Goal: Task Accomplishment & Management: Manage account settings

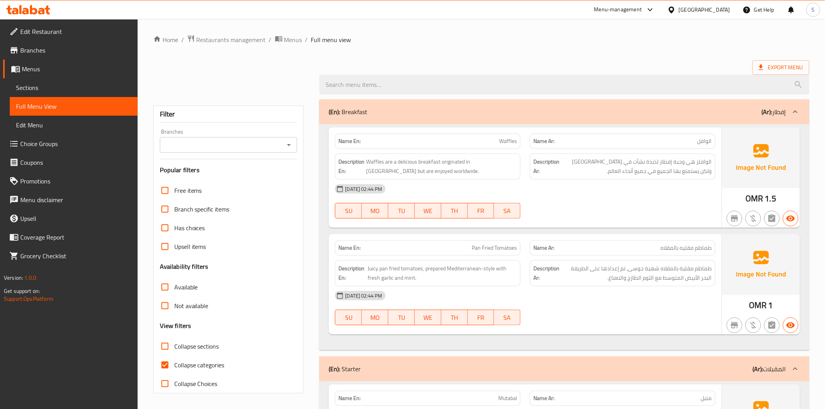
click at [200, 363] on span "Collapse categories" at bounding box center [199, 365] width 50 height 9
click at [174, 363] on input "Collapse categories" at bounding box center [165, 365] width 19 height 19
checkbox input "false"
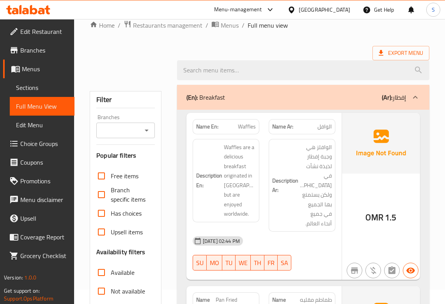
scroll to position [173, 0]
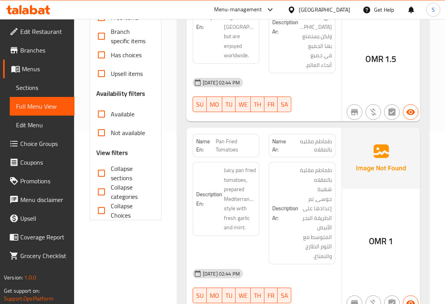
click at [126, 169] on span "Collapse sections" at bounding box center [130, 173] width 38 height 19
click at [111, 169] on input "Collapse sections" at bounding box center [101, 173] width 19 height 19
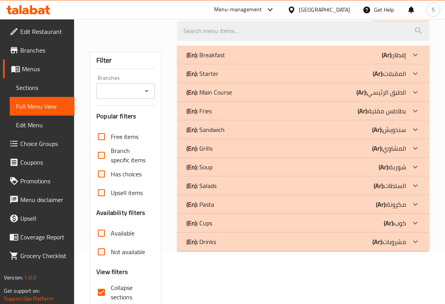
scroll to position [0, 0]
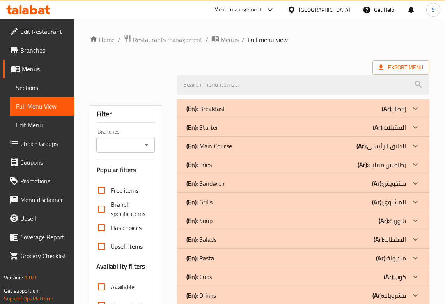
click at [322, 103] on div "(En): Breakfast (Ar): إفطار" at bounding box center [303, 108] width 252 height 19
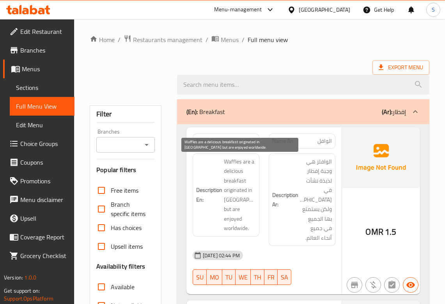
click at [248, 202] on span "Waffles are a delicious breakfast originated in Belgium but are enjoyed worldwi…" at bounding box center [240, 195] width 32 height 76
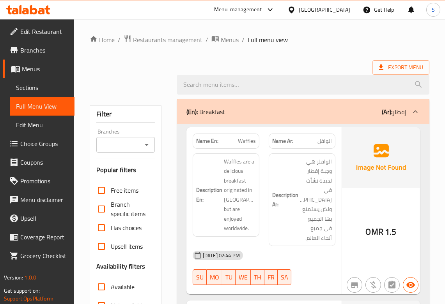
click at [248, 135] on div "Name En: Waffles" at bounding box center [226, 141] width 67 height 15
copy span "Waffles"
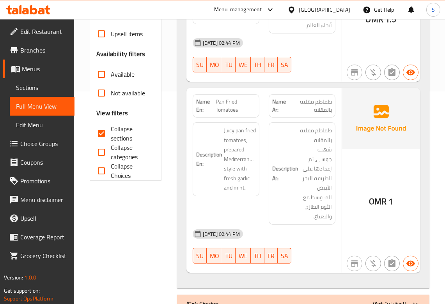
scroll to position [346, 0]
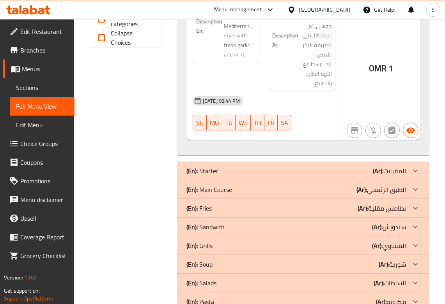
click at [390, 173] on p "(Ar): المقبلات" at bounding box center [389, 170] width 33 height 9
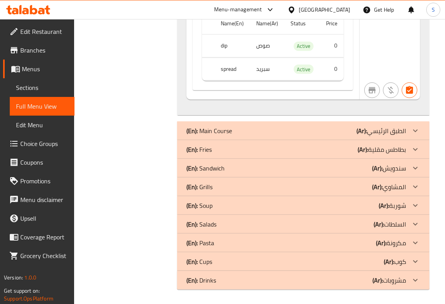
scroll to position [1053, 0]
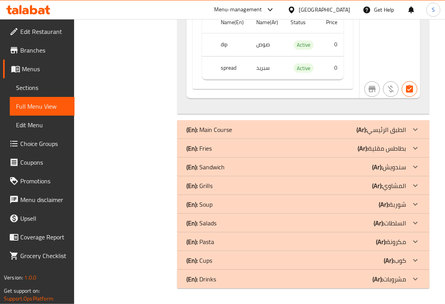
click at [353, 130] on div "(En): Main Course (Ar): الطبق الرئيسي" at bounding box center [295, 129] width 219 height 9
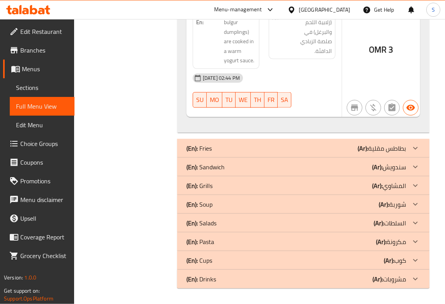
scroll to position [1596, 0]
click at [359, 149] on b "(Ar):" at bounding box center [362, 149] width 11 height 12
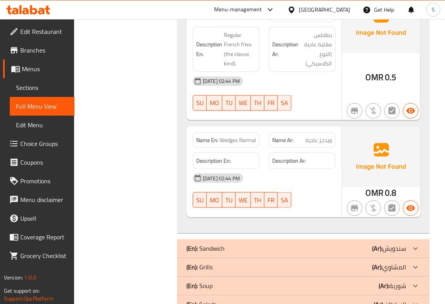
scroll to position [1852, 0]
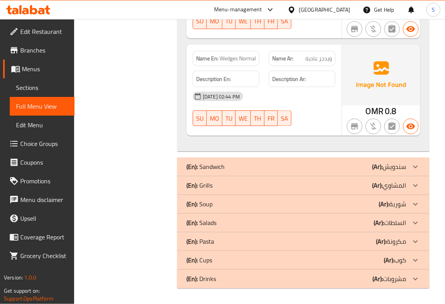
click at [331, 164] on div "(En): Sandwich (Ar): سندويش" at bounding box center [295, 167] width 219 height 9
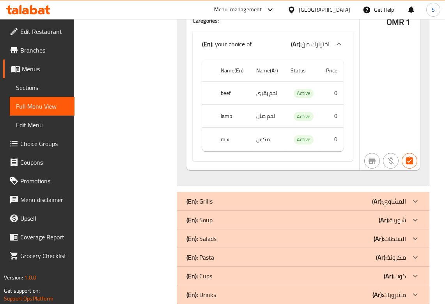
scroll to position [3238, 0]
click at [332, 196] on div "(En): Grills (Ar): المشاوي" at bounding box center [295, 200] width 219 height 9
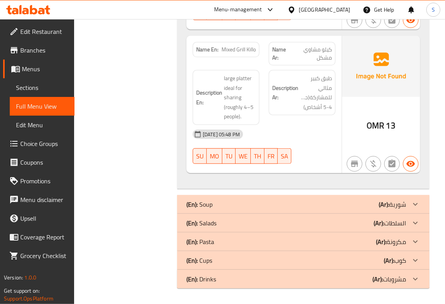
scroll to position [4877, 0]
click at [405, 204] on p "(Ar): شوربة" at bounding box center [392, 204] width 27 height 9
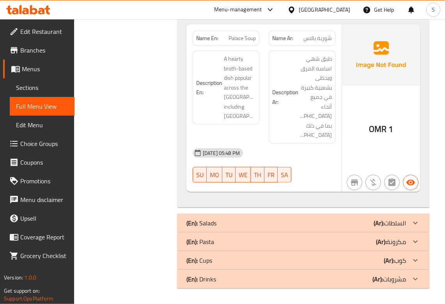
scroll to position [5267, 0]
click at [372, 219] on div "(En): Salads (Ar): السلطات" at bounding box center [295, 223] width 219 height 9
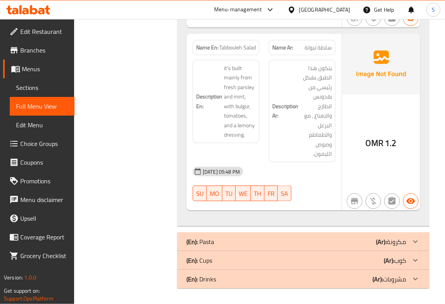
scroll to position [5620, 0]
click at [383, 241] on b "(Ar):" at bounding box center [381, 242] width 11 height 12
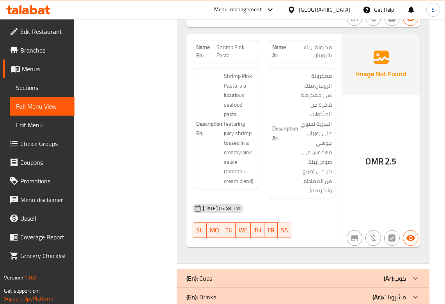
scroll to position [6181, 0]
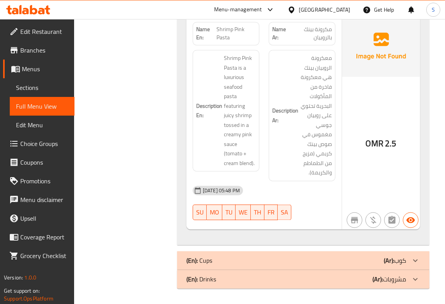
click at [391, 258] on b "(Ar):" at bounding box center [389, 261] width 11 height 12
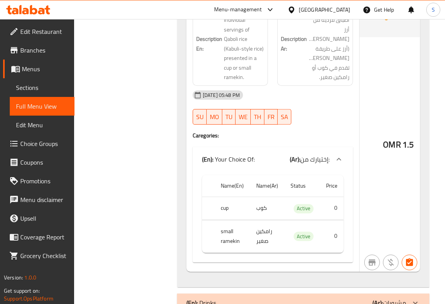
scroll to position [7076, 0]
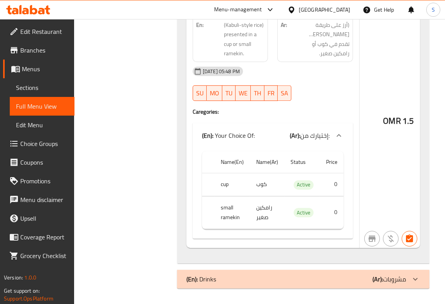
click at [359, 281] on div "(En): Drinks (Ar): مشروبات" at bounding box center [295, 279] width 219 height 9
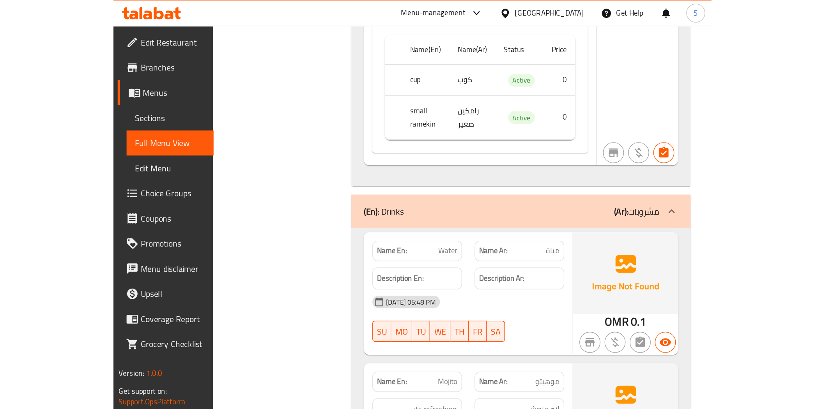
scroll to position [5579, 0]
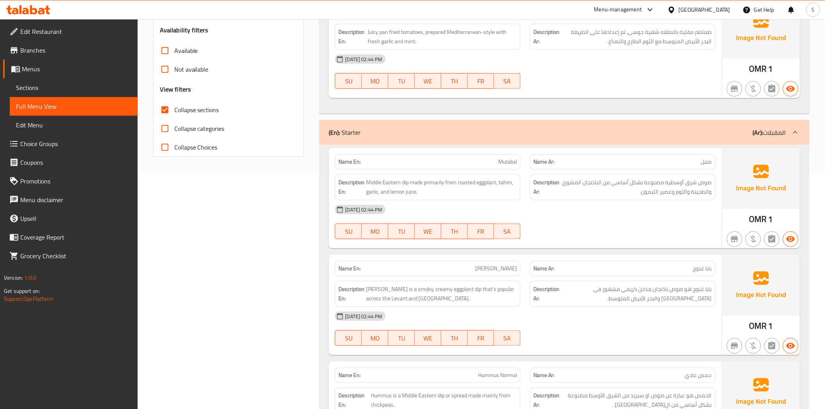
scroll to position [0, 0]
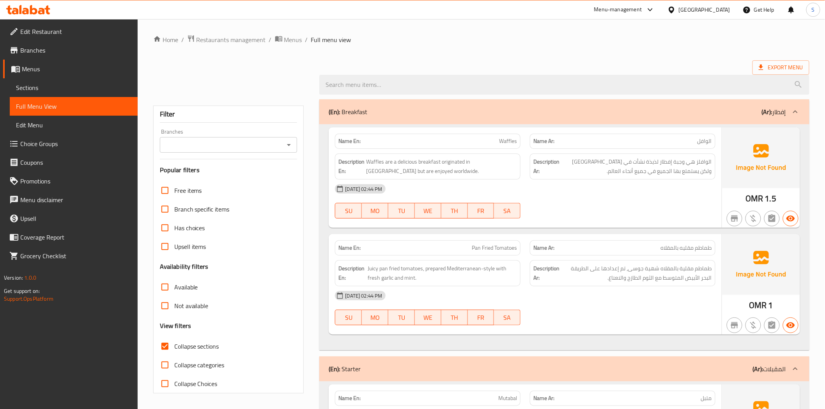
click at [184, 348] on span "Collapse sections" at bounding box center [196, 346] width 45 height 9
click at [174, 348] on input "Collapse sections" at bounding box center [165, 346] width 19 height 19
checkbox input "false"
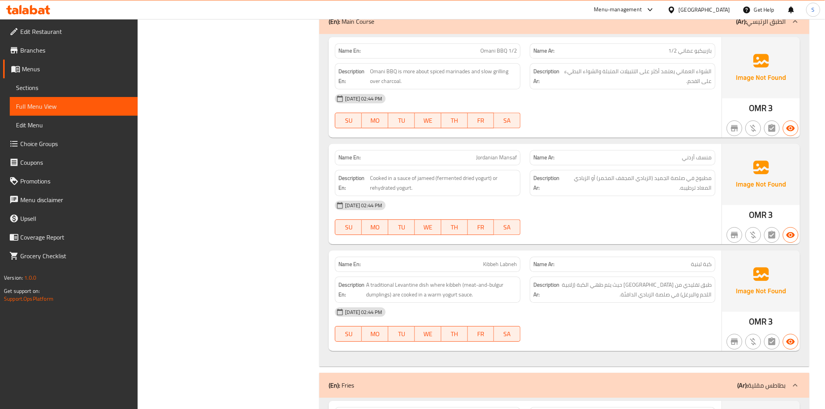
scroll to position [866, 0]
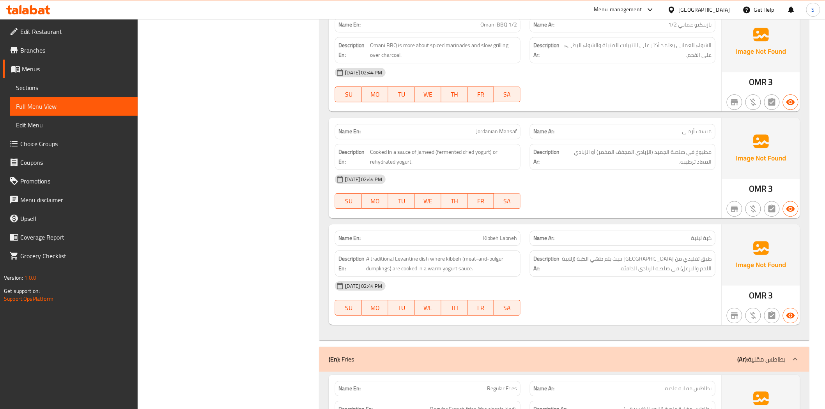
click at [500, 133] on span "Jordanian Mansaf" at bounding box center [496, 131] width 41 height 8
copy span "Jordanian Mansaf"
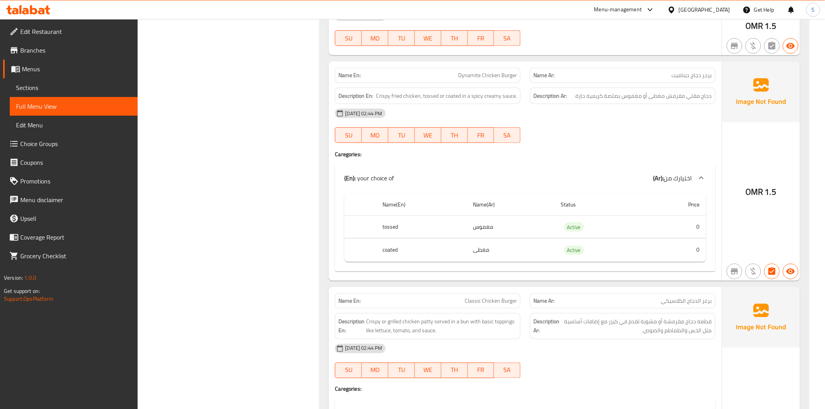
scroll to position [1516, 0]
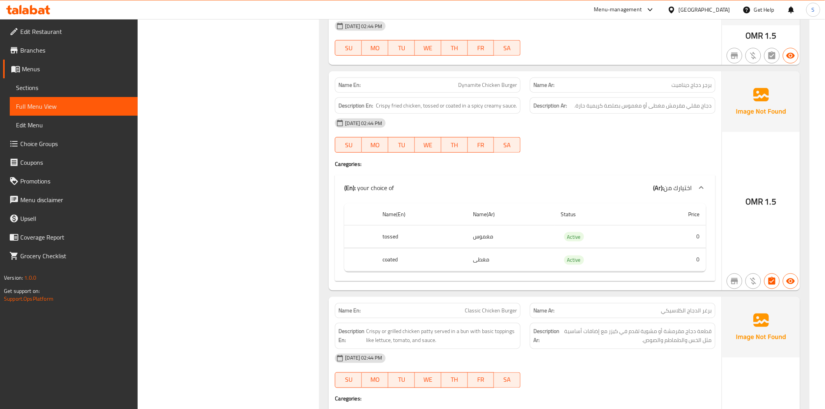
click at [464, 84] on span "Dynamite Chicken Burger" at bounding box center [487, 85] width 59 height 8
copy span "Dynamite Chicken Burger"
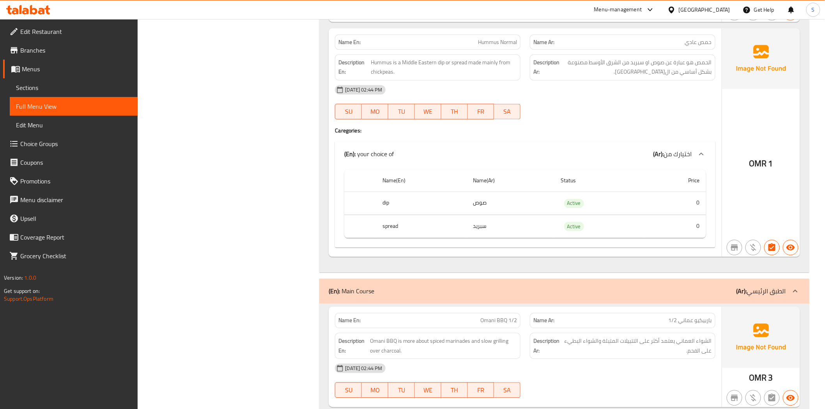
scroll to position [520, 0]
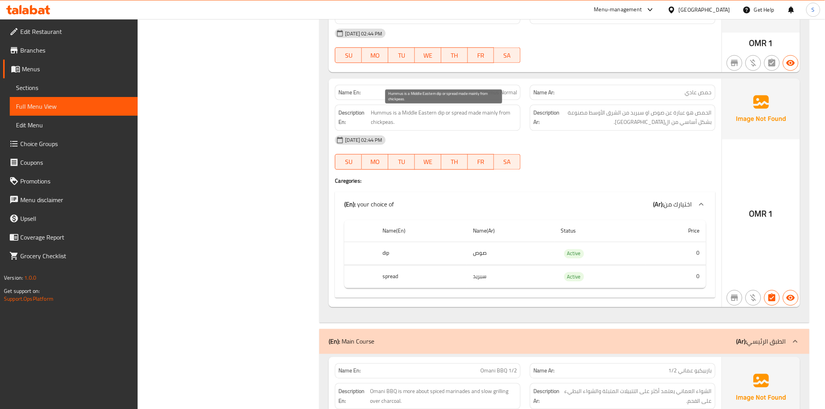
click at [487, 126] on span "Hummus is a Middle Eastern dip or spread made mainly from chickpeas." at bounding box center [444, 117] width 146 height 19
click at [492, 96] on span "Hummus Normal" at bounding box center [497, 92] width 39 height 8
copy span "Hummus Normal"
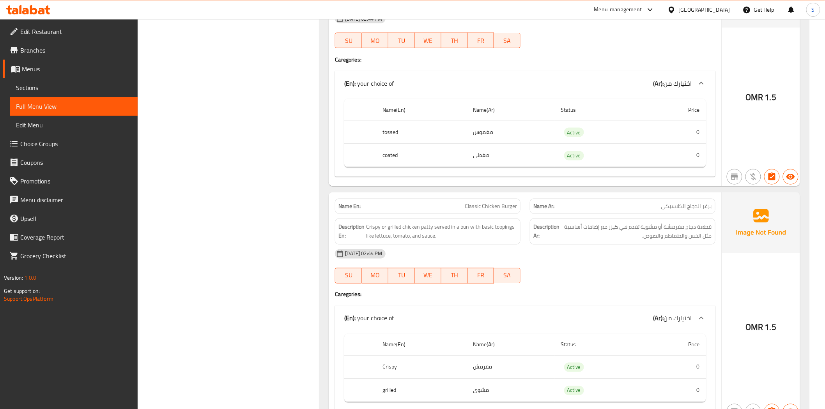
scroll to position [1689, 0]
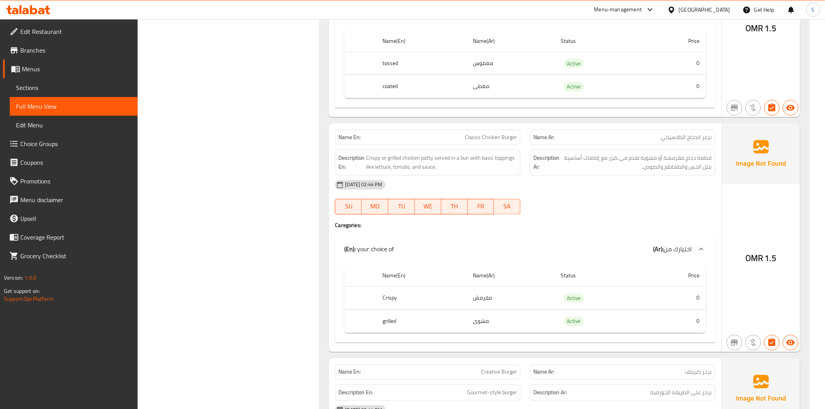
click at [578, 177] on div "29-09-2025 02:44 PM" at bounding box center [524, 185] width 389 height 19
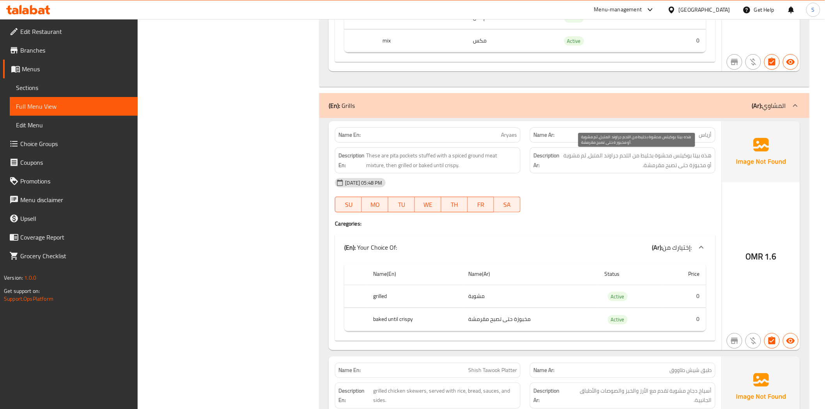
scroll to position [2469, 0]
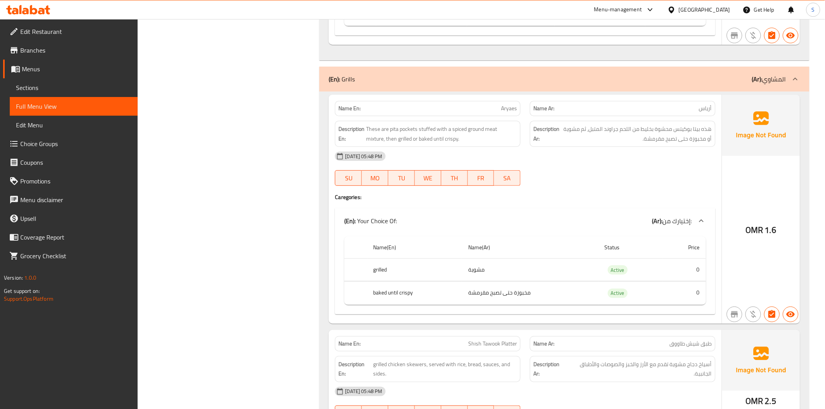
click at [709, 110] on span "أرياس" at bounding box center [705, 108] width 13 height 8
copy span "أرياس"
click at [609, 161] on div "29-09-2025 05:48 PM" at bounding box center [524, 156] width 389 height 19
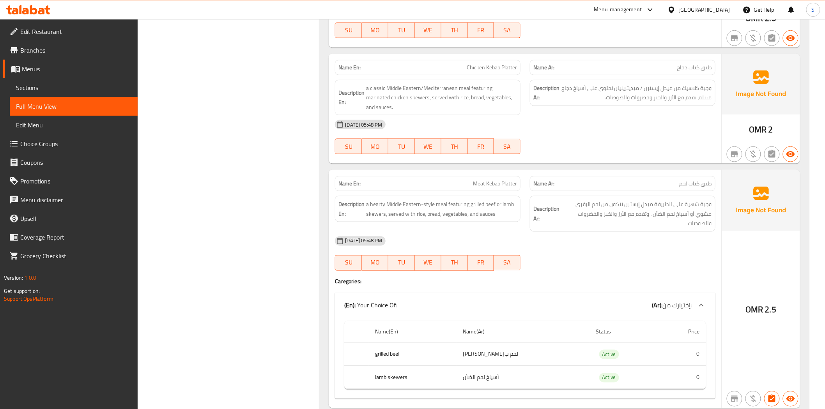
scroll to position [2902, 0]
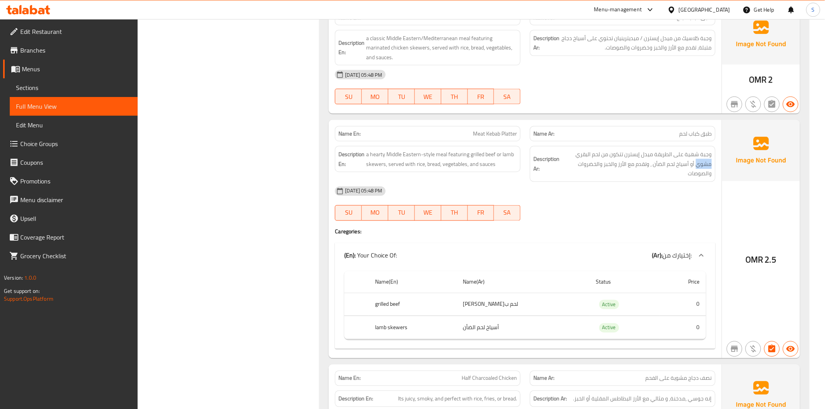
drag, startPoint x: 698, startPoint y: 155, endPoint x: 713, endPoint y: 156, distance: 15.2
click at [713, 156] on div "Description Ar: وجبة شهية على الطريقة ميدل إيسترن تتكون من لحم البقري مشوي أو أ…" at bounding box center [623, 164] width 186 height 36
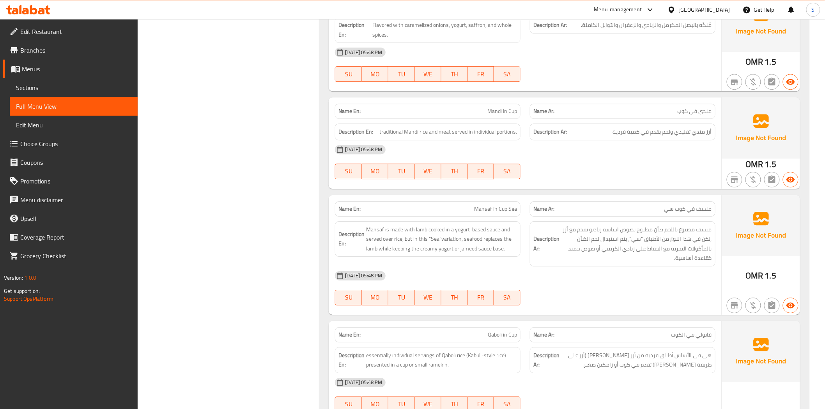
scroll to position [4634, 0]
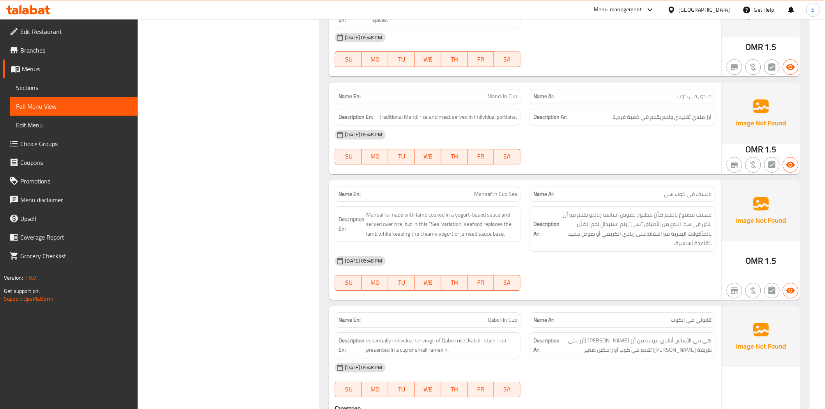
click at [479, 190] on span "Mansaf In Cup Sea" at bounding box center [495, 194] width 43 height 8
copy span "Mansaf In Cup Sea"
click at [600, 242] on div "Description Ar: منسف مصنوع باللحم ضأن مطبوخ بصوص اساسه زباديو يقدم مع أرز ,لكن …" at bounding box center [623, 229] width 186 height 45
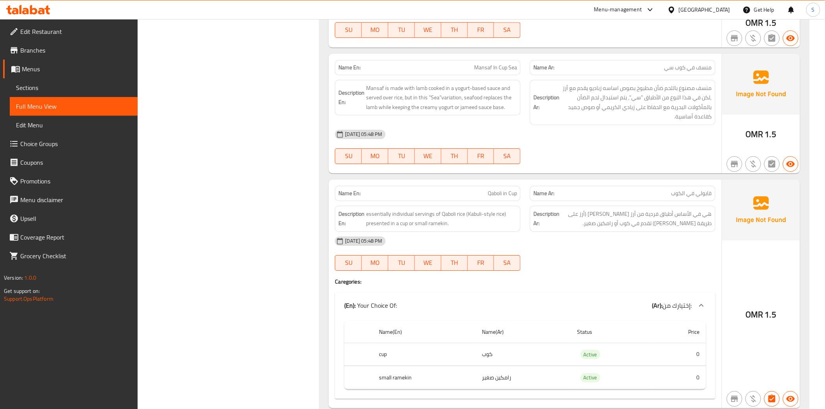
scroll to position [4764, 0]
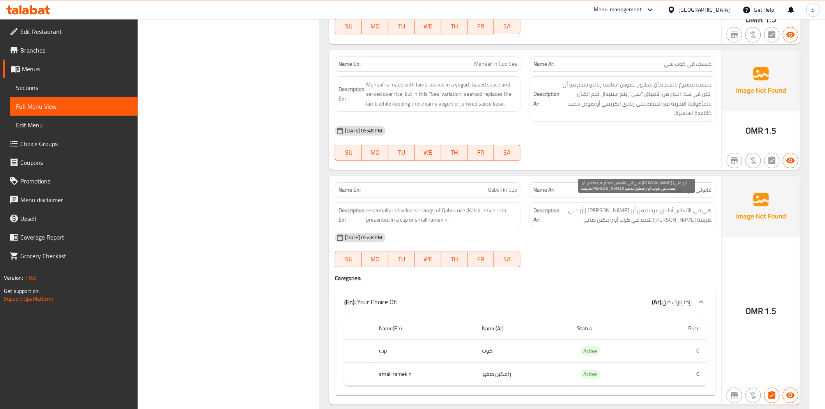
click at [586, 212] on span "هي في الأساس أطباق فردية من أرز القبالي (أرز على طريقة القابولي) تقدم في كوب أو…" at bounding box center [636, 215] width 151 height 19
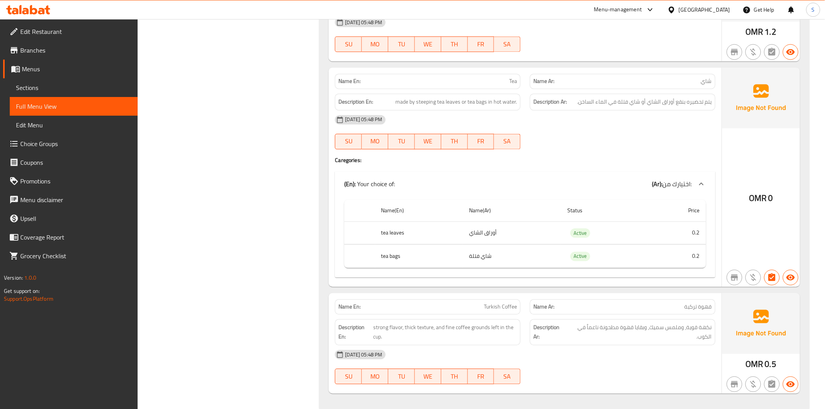
scroll to position [5579, 0]
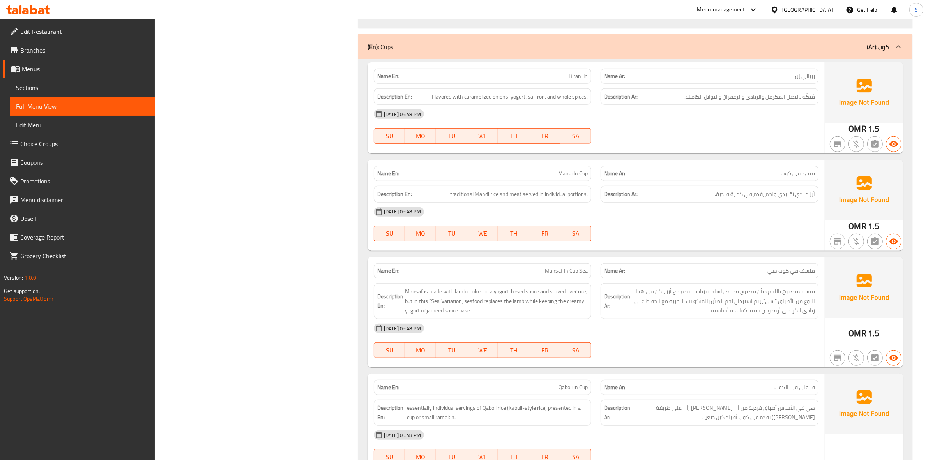
scroll to position [4400, 0]
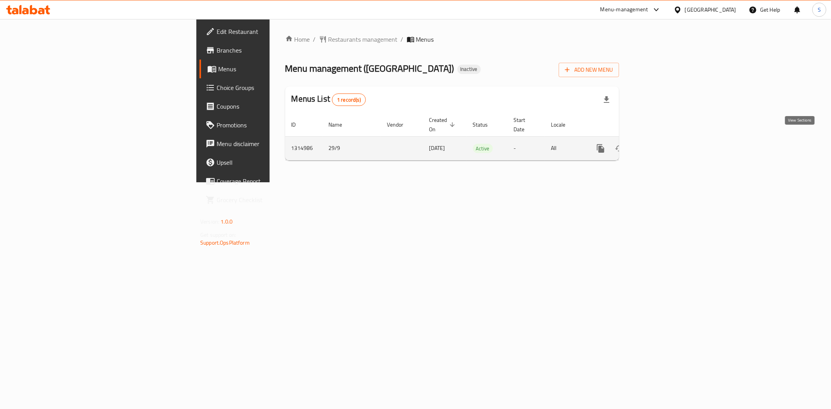
click at [662, 144] on icon "enhanced table" at bounding box center [657, 148] width 9 height 9
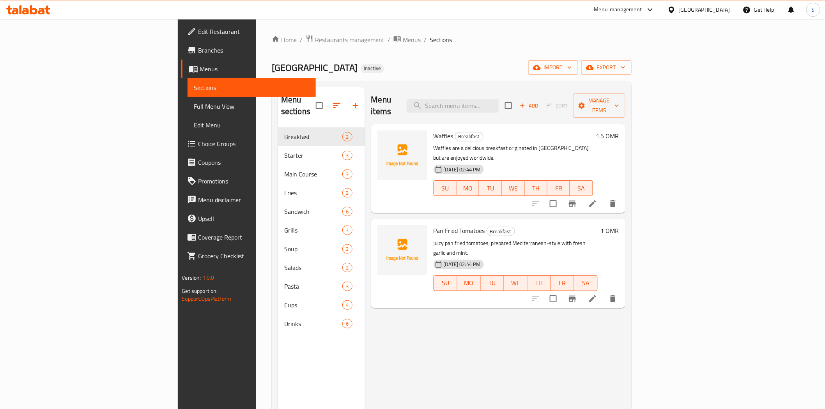
drag, startPoint x: 37, startPoint y: 108, endPoint x: 138, endPoint y: 177, distance: 121.5
click at [194, 108] on span "Full Menu View" at bounding box center [251, 106] width 115 height 9
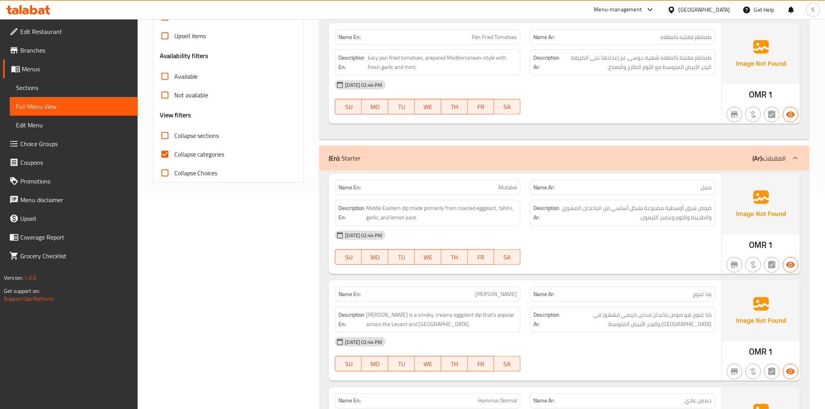
click at [192, 159] on span "Collapse categories" at bounding box center [199, 154] width 50 height 9
click at [174, 159] on input "Collapse categories" at bounding box center [165, 154] width 19 height 19
checkbox input "false"
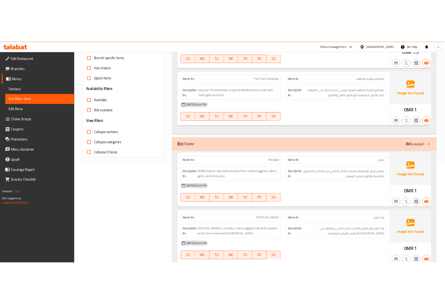
scroll to position [43, 0]
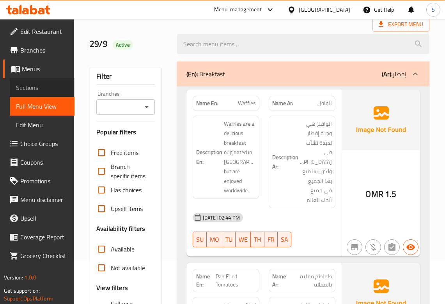
click at [34, 84] on span "Sections" at bounding box center [42, 87] width 52 height 9
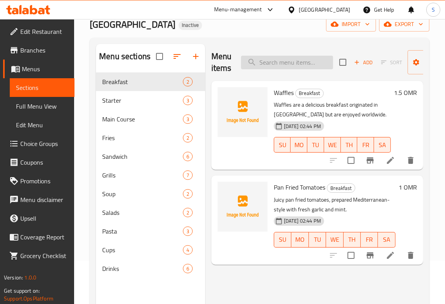
click at [292, 61] on input "search" at bounding box center [287, 63] width 92 height 14
paste input "Shish Barak"
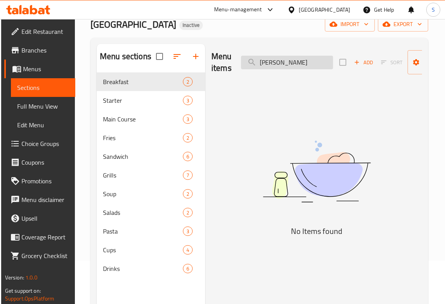
click at [269, 64] on input "Shish Barak" at bounding box center [287, 63] width 92 height 14
paste input "Waffles"
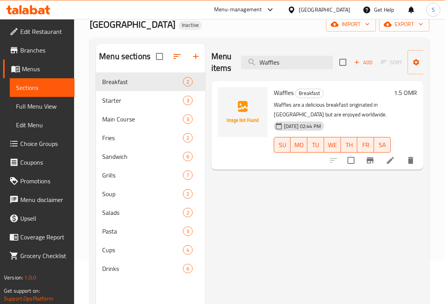
click at [299, 53] on div "Menu items Waffles Add Sort Manage items" at bounding box center [317, 62] width 212 height 37
click at [294, 60] on input "Waffles" at bounding box center [287, 63] width 92 height 14
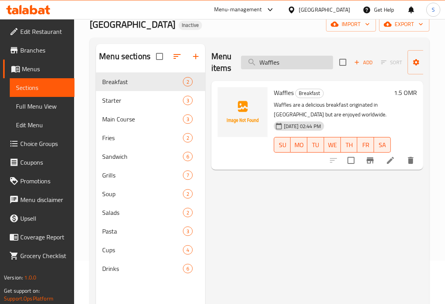
paste input "Jordanian Man"
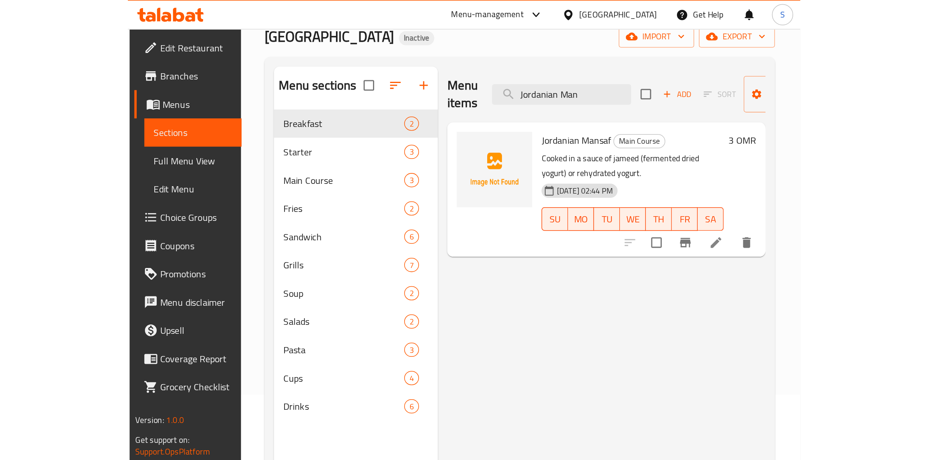
scroll to position [43, 0]
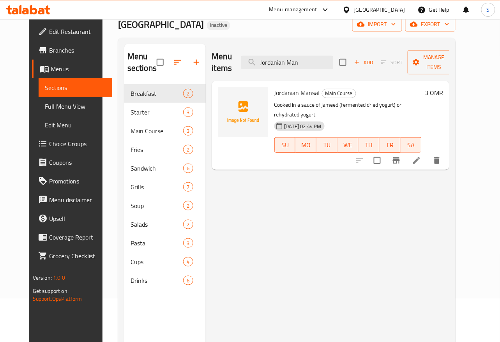
click at [330, 70] on div "Menu items Jordanian Man Add Sort Manage items" at bounding box center [331, 62] width 238 height 37
click at [327, 62] on input "Jordanian Man" at bounding box center [287, 63] width 92 height 14
paste input "Dynamite Chick"
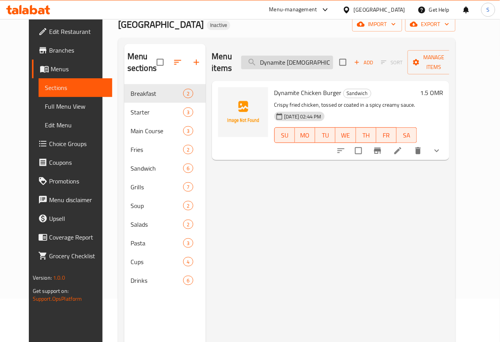
click at [295, 67] on input "Dynamite Chick" at bounding box center [287, 63] width 92 height 14
paste input "ummus Norm"
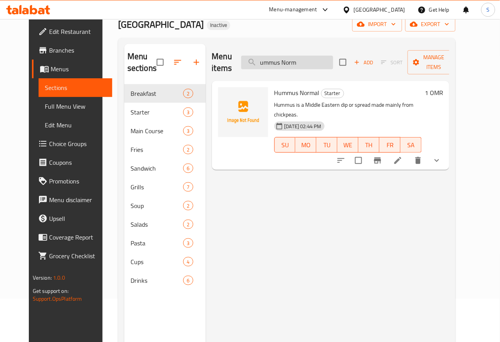
click at [301, 64] on input "ummus Norm" at bounding box center [287, 63] width 92 height 14
paste input "أرياس"
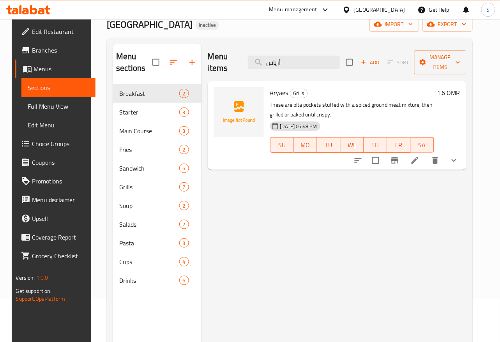
click at [314, 69] on div "Menu items أرياس Add Sort Manage items" at bounding box center [337, 62] width 259 height 37
click at [312, 61] on input "أرياس" at bounding box center [294, 63] width 92 height 14
paste input "Mansaf In Cup S"
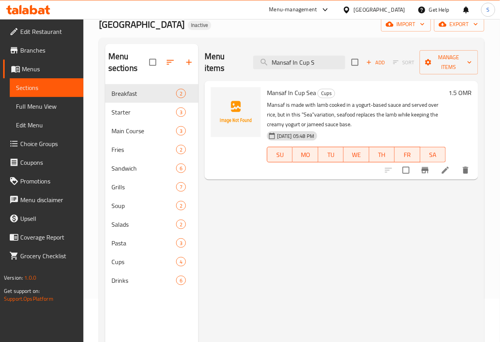
type input "Mansaf In Cup S"
click at [467, 172] on icon "delete" at bounding box center [465, 170] width 5 height 7
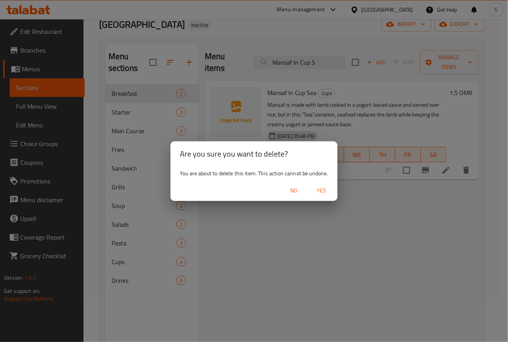
click at [316, 186] on span "Yes" at bounding box center [321, 191] width 19 height 10
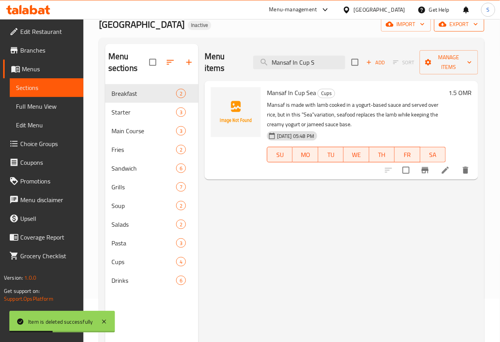
click at [445, 26] on icon "button" at bounding box center [443, 24] width 8 height 5
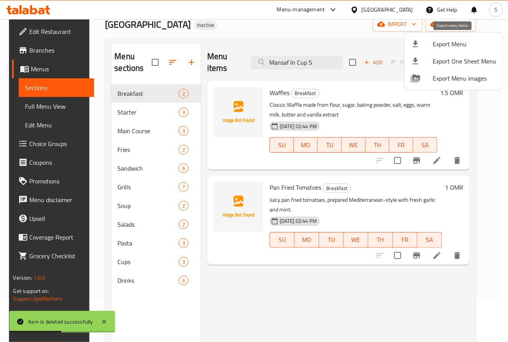
click at [432, 43] on span "Export Menu" at bounding box center [464, 43] width 64 height 9
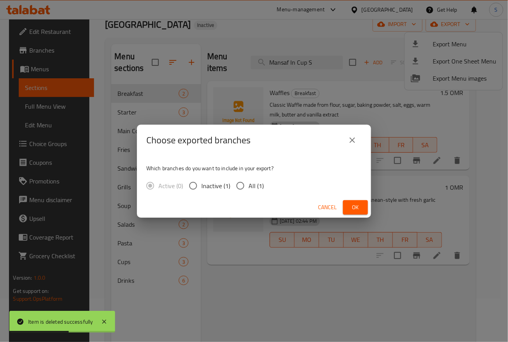
click at [252, 182] on span "All (1)" at bounding box center [255, 185] width 15 height 9
click at [248, 182] on input "All (1)" at bounding box center [240, 186] width 16 height 16
radio input "true"
click at [357, 207] on span "Ok" at bounding box center [355, 208] width 12 height 10
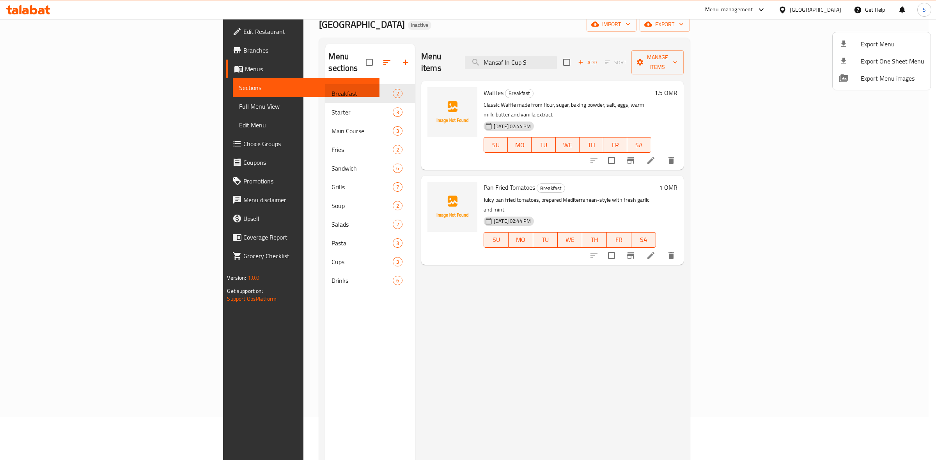
click at [612, 70] on div at bounding box center [468, 230] width 936 height 460
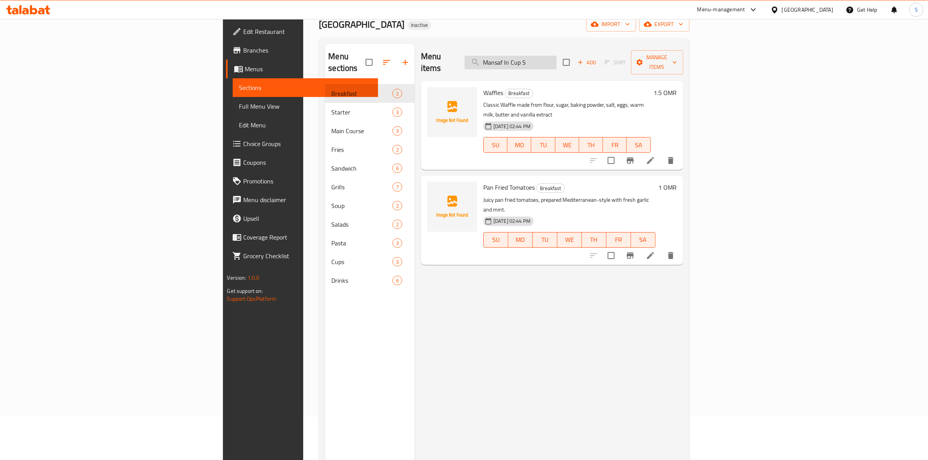
click at [557, 56] on input "Mansaf In Cup S" at bounding box center [511, 63] width 92 height 14
paste input "ordanian Man"
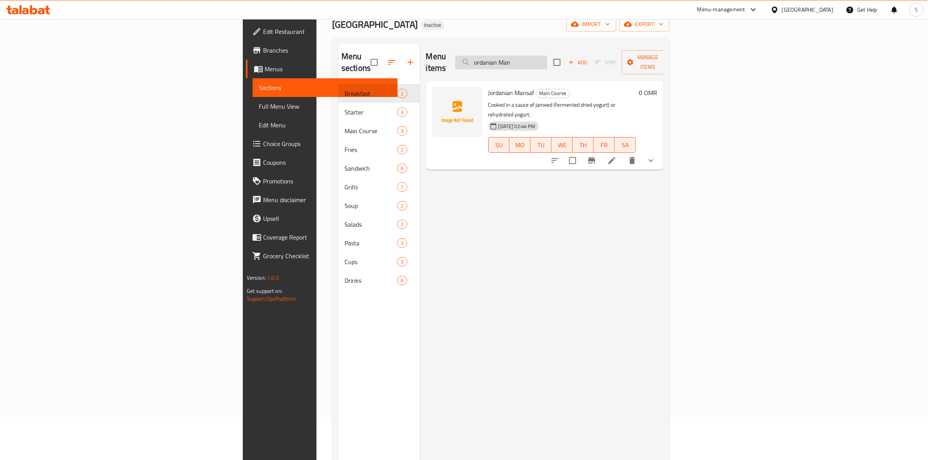
click at [547, 60] on input "ordanian Man" at bounding box center [501, 63] width 92 height 14
paste input "Dynamite Chi"
click at [547, 56] on input "Dynamite Chi" at bounding box center [501, 63] width 92 height 14
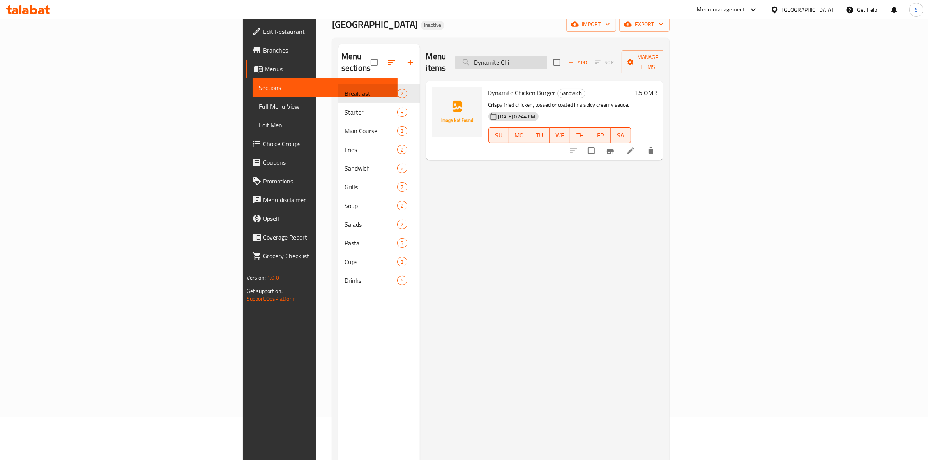
click at [547, 56] on input "Dynamite Chi" at bounding box center [501, 63] width 92 height 14
paste input "Hummus No"
click at [547, 58] on input "Hummus No" at bounding box center [501, 63] width 92 height 14
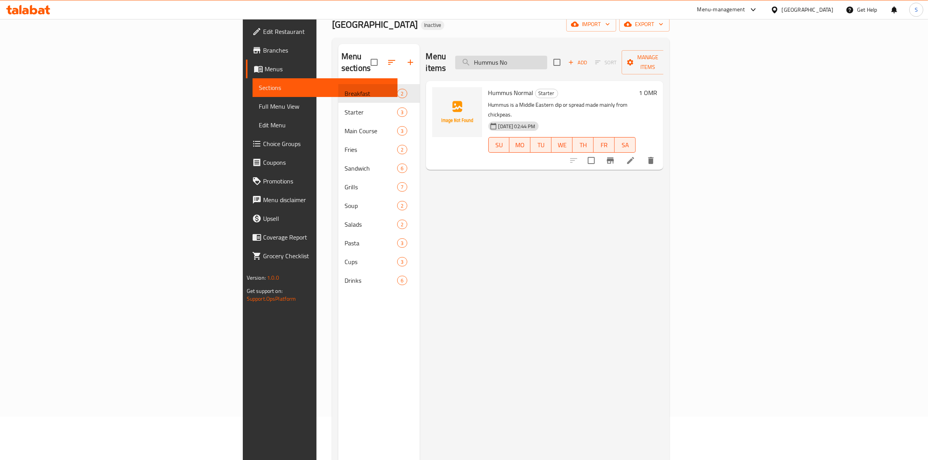
click at [547, 58] on input "Hummus No" at bounding box center [501, 63] width 92 height 14
paste input "Mansaf In Cup Se"
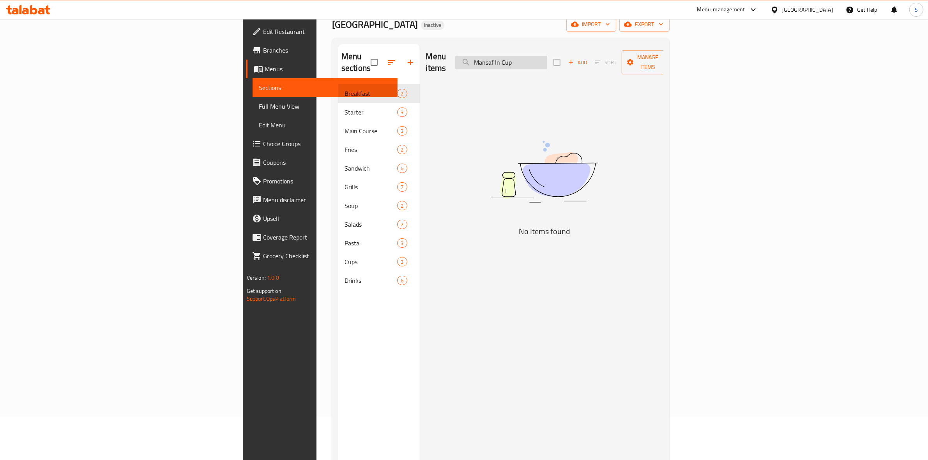
click at [547, 57] on input "Mansaf In Cup" at bounding box center [501, 63] width 92 height 14
type input "Mansaf In Cup"
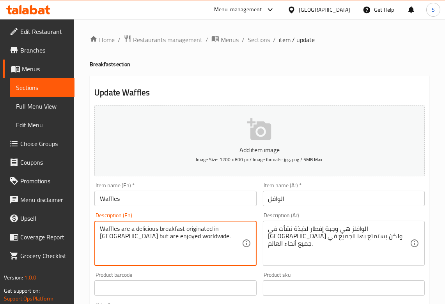
click at [115, 239] on textarea "Waffles are a delicious breakfast originated in [GEOGRAPHIC_DATA] but are enjoy…" at bounding box center [171, 243] width 142 height 37
paste textarea "Classic Waffle made from flour, sugar, baking powder, salt, eggs, warm milk, bu…"
type textarea "Classic Waffle made from flour, sugar, baking powder, salt, eggs, warm milk, bu…"
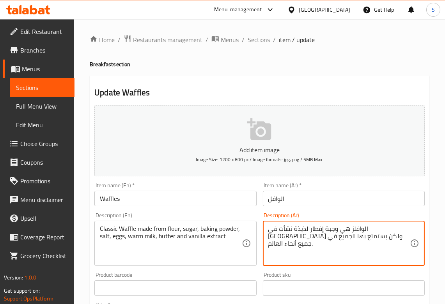
click at [297, 233] on textarea "الوافلز هي وجبة إفطار لذيذة نشأت في [GEOGRAPHIC_DATA] ولكن يستمتع بها الجميع في…" at bounding box center [339, 243] width 142 height 37
paste textarea "وافل كلاسيكي مصنوع من الدقيق، السكر، مسحوق الخبز، الملح، البيض، الحليب الدافئ، …"
type textarea "وافل كلاسيكي مصنوع من الدقيق، السكر، مسحوق الخبز، الملح، البيض، الحليب الدافئ، …"
click at [170, 200] on input "Waffles" at bounding box center [175, 199] width 162 height 16
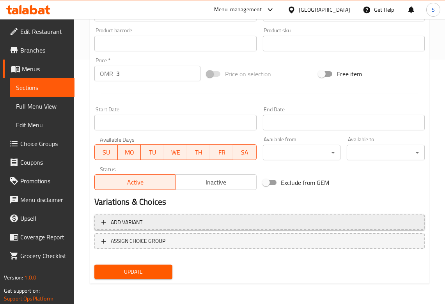
click at [136, 221] on span "Add variant" at bounding box center [127, 223] width 32 height 10
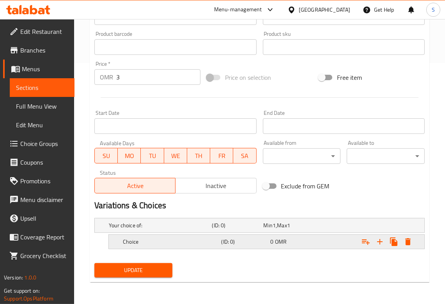
scroll to position [241, 0]
click at [380, 246] on icon "Expand" at bounding box center [379, 242] width 9 height 9
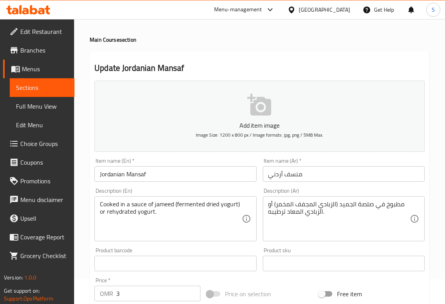
scroll to position [68, 0]
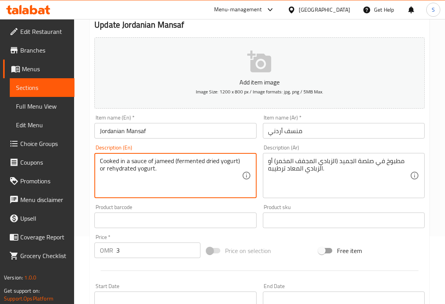
click at [161, 161] on textarea "Cooked in a sauce of jameed (fermented dried yogurt) or rehydrated yogurt." at bounding box center [171, 175] width 142 height 37
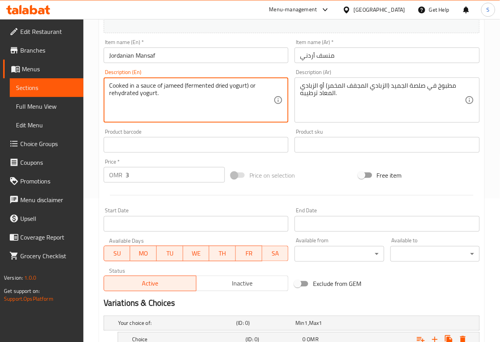
scroll to position [226, 0]
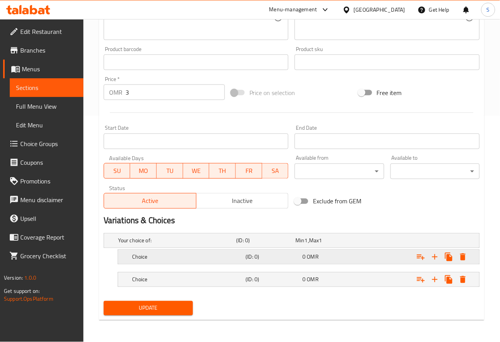
click at [159, 252] on div "Choice" at bounding box center [188, 257] width 114 height 11
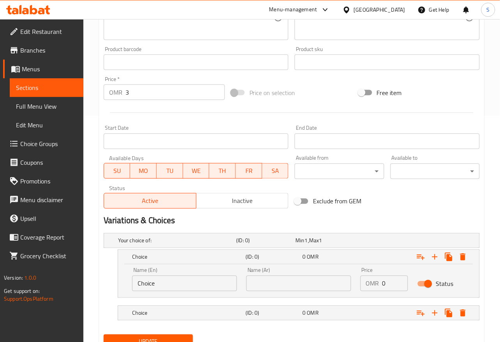
click at [152, 293] on div "Name (En) Choice Name (En)" at bounding box center [184, 279] width 114 height 33
click at [152, 285] on input "Choice" at bounding box center [184, 284] width 105 height 16
paste input "jameed"
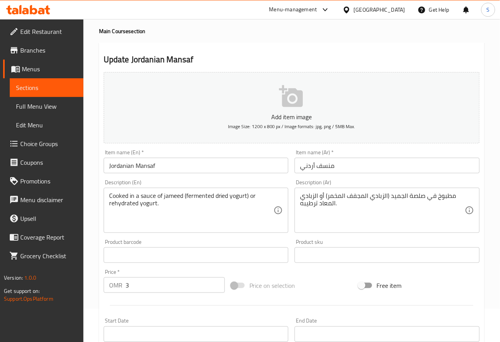
scroll to position [31, 0]
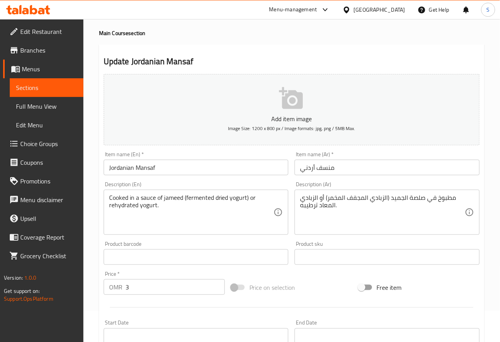
type input "jameed"
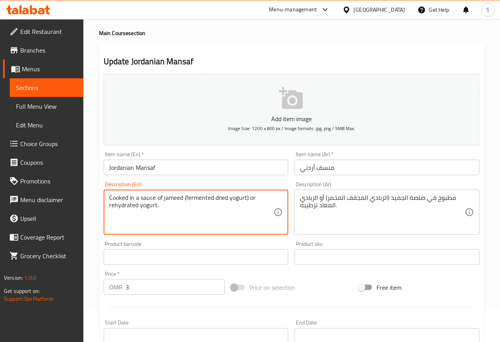
drag, startPoint x: 156, startPoint y: 205, endPoint x: 110, endPoint y: 209, distance: 46.2
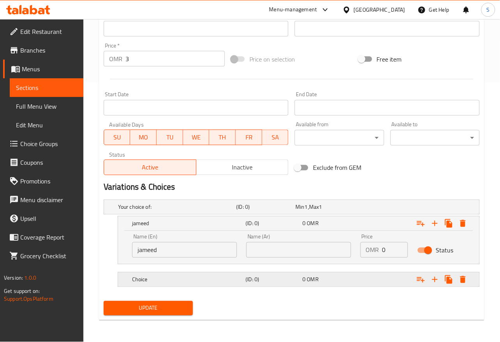
click at [145, 284] on h5 "Choice" at bounding box center [187, 280] width 111 height 8
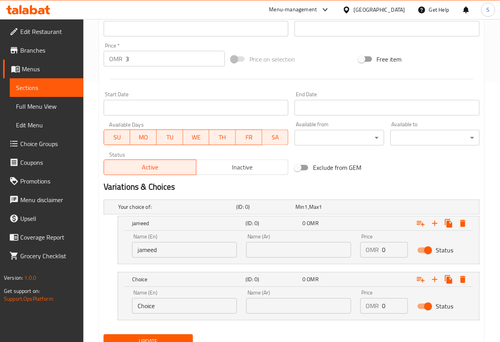
click at [159, 304] on input "Choice" at bounding box center [184, 307] width 105 height 16
paste input "rehydrated yogurt"
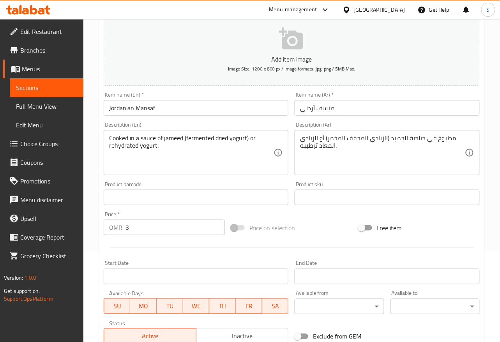
scroll to position [65, 0]
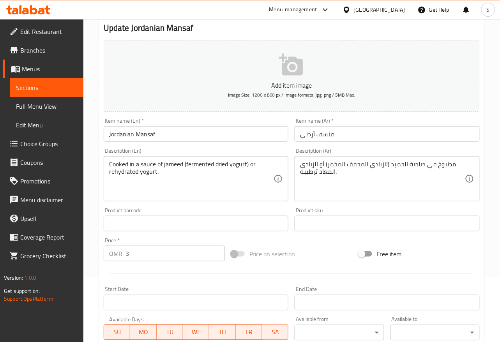
type input "rehydrated yogurt"
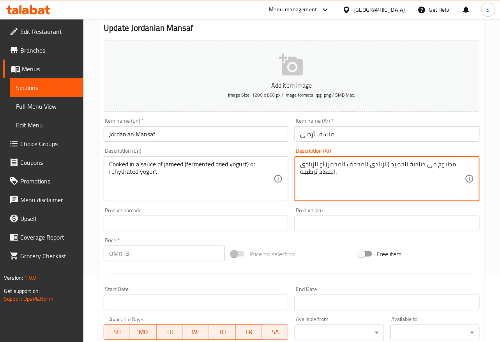
click at [398, 166] on textarea "مطبوخ في صلصة الجميد (الزبادي المجفف المخمر) أو الزبادي المعاد ترطيبه." at bounding box center [382, 179] width 165 height 37
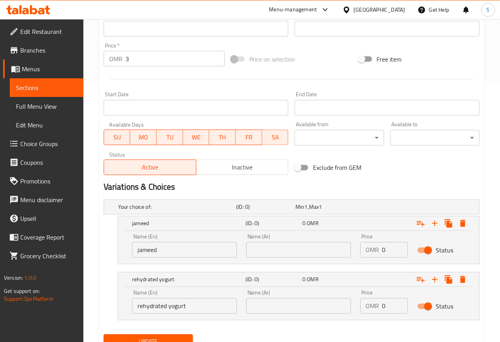
click at [303, 257] on input "text" at bounding box center [298, 250] width 105 height 16
paste input "الجميد"
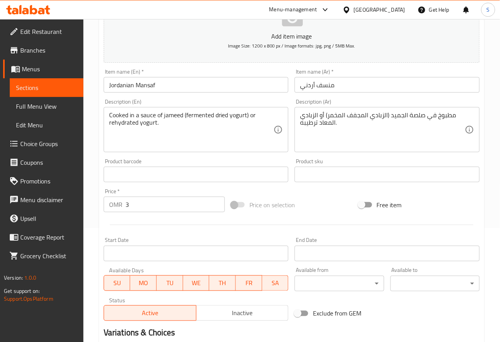
scroll to position [113, 0]
type input "الجميد"
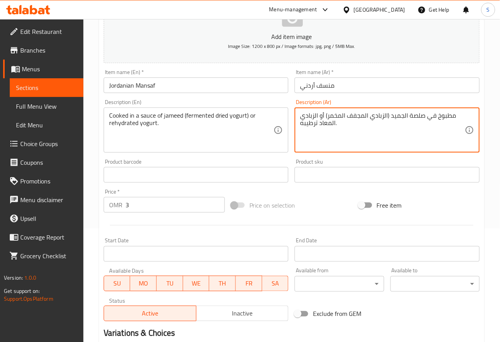
drag, startPoint x: 317, startPoint y: 113, endPoint x: 301, endPoint y: 131, distance: 23.7
click at [341, 128] on textarea "مطبوخ في صلصة الجميد (الزبادي المجفف المخمر) أو الزبادي المعاد ترطيبه." at bounding box center [382, 130] width 165 height 37
drag, startPoint x: 329, startPoint y: 114, endPoint x: 297, endPoint y: 137, distance: 39.4
click at [297, 137] on div "مطبوخ في صلصة الجميد (الزبادي المجفف المخمر) أو الزبادي المعاد ترطيبه. Descript…" at bounding box center [387, 130] width 185 height 45
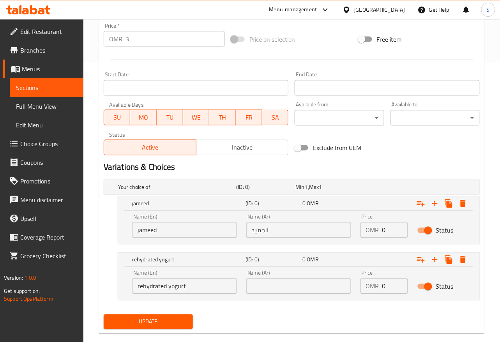
scroll to position [293, 0]
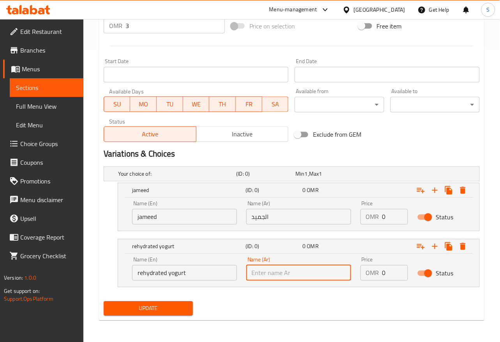
click at [321, 269] on input "text" at bounding box center [298, 273] width 105 height 16
paste input "الزبادي المعاد ترطيبه."
type input "الزبادي المعاد ترطيبه"
click at [149, 28] on input "3" at bounding box center [175, 26] width 99 height 16
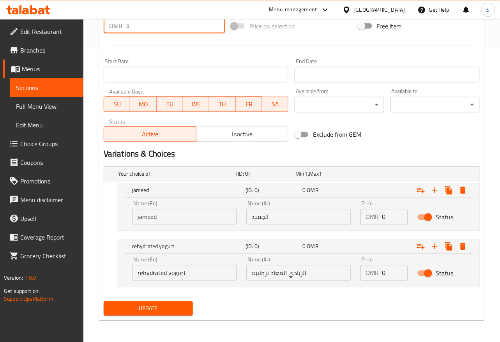
click at [149, 28] on input "3" at bounding box center [175, 26] width 99 height 16
type input "0"
click at [392, 221] on input "0" at bounding box center [395, 217] width 26 height 16
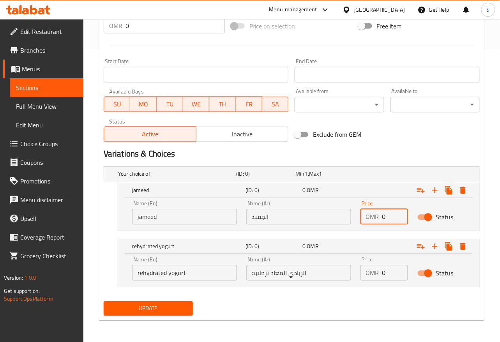
click at [392, 221] on input "0" at bounding box center [395, 217] width 26 height 16
paste input "3"
type input "3"
click at [393, 269] on input "0" at bounding box center [395, 273] width 26 height 16
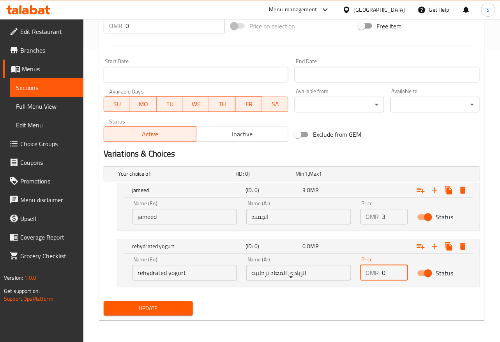
click at [393, 269] on input "0" at bounding box center [395, 273] width 26 height 16
paste input "3"
type input "3"
click at [168, 304] on span "Update" at bounding box center [148, 309] width 77 height 10
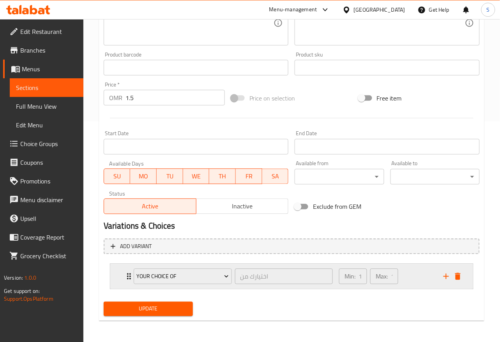
click at [459, 279] on icon "delete" at bounding box center [457, 276] width 5 height 7
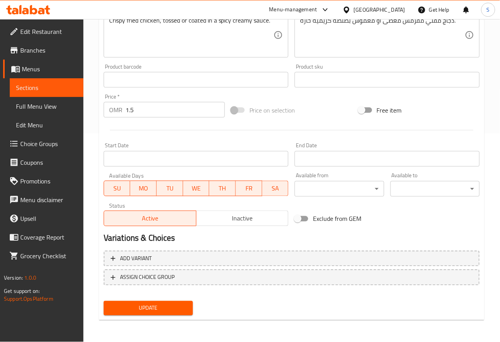
scroll to position [207, 0]
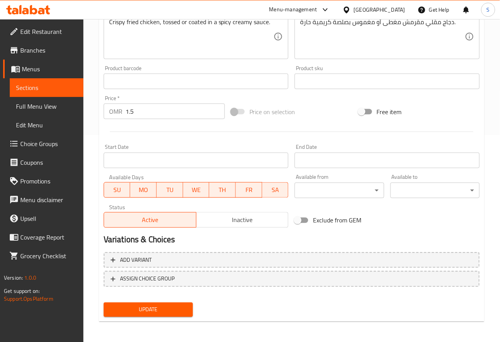
click at [140, 310] on span "Update" at bounding box center [148, 310] width 77 height 10
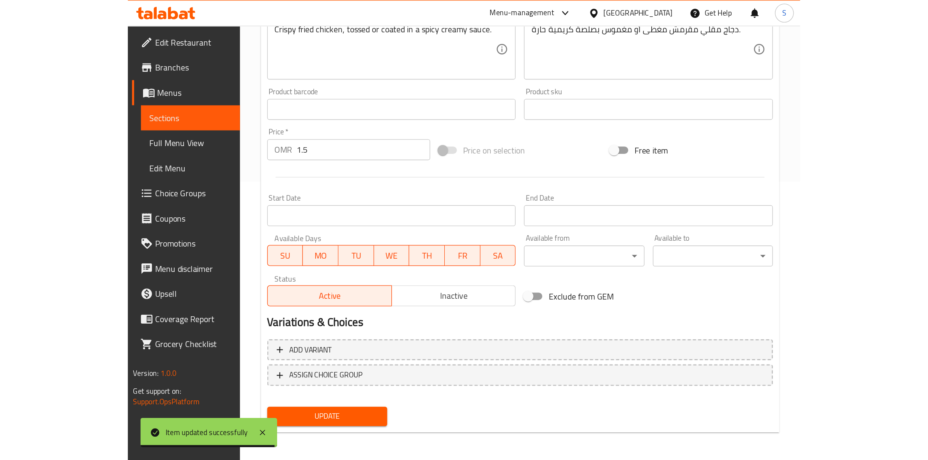
scroll to position [89, 0]
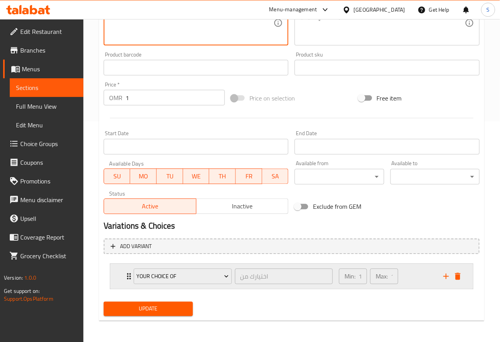
click at [460, 279] on icon "delete" at bounding box center [457, 276] width 5 height 7
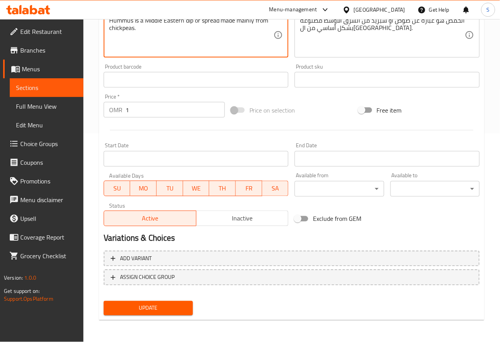
scroll to position [207, 0]
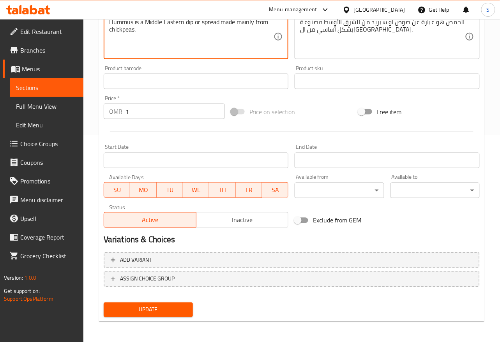
click at [135, 310] on span "Update" at bounding box center [148, 310] width 77 height 10
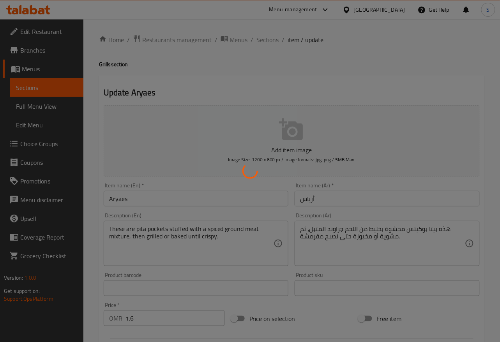
type input "إختيارك من:"
type input "1"
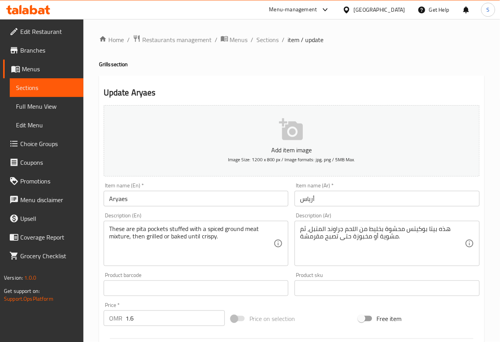
click at [330, 198] on input "أرياس" at bounding box center [387, 199] width 185 height 16
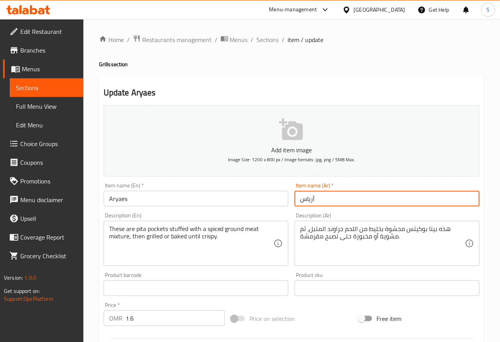
click at [330, 198] on input "أرياس" at bounding box center [387, 199] width 185 height 16
paste input "رايس"
type input "عرايس"
